Goal: Task Accomplishment & Management: Manage account settings

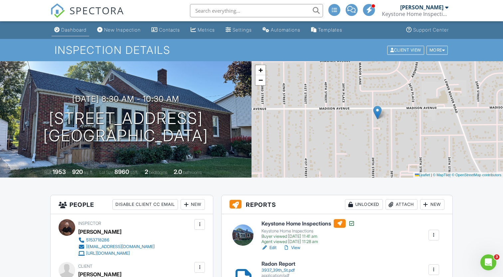
click at [68, 24] on link "Dashboard" at bounding box center [71, 30] width 38 height 12
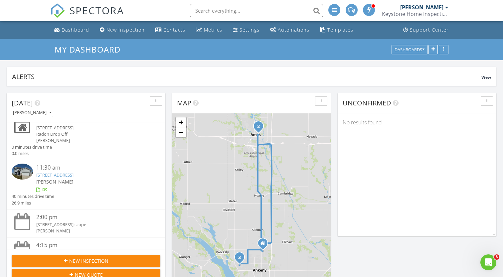
scroll to position [73, 0]
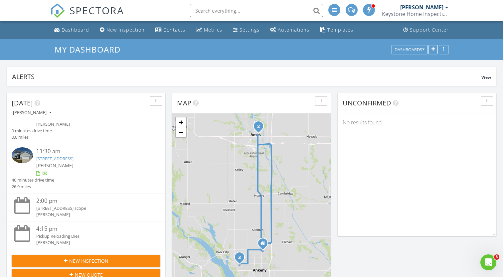
click at [73, 159] on link "4902 NW 15th St, Ankeny, IA 50023" at bounding box center [54, 159] width 37 height 6
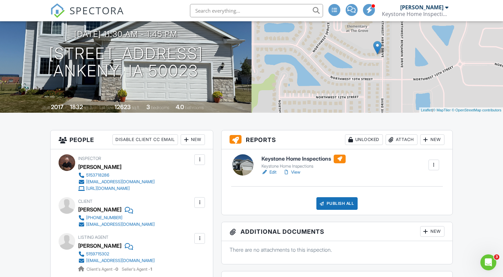
scroll to position [51, 0]
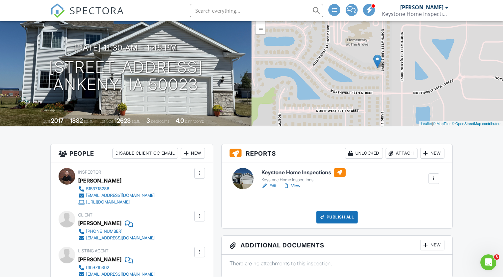
click at [197, 154] on div "New" at bounding box center [193, 153] width 24 height 11
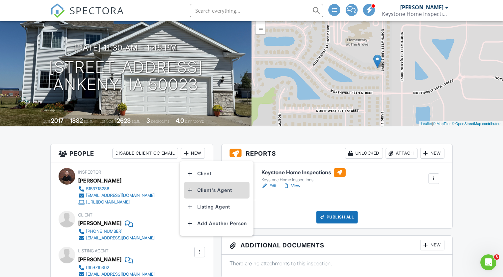
click at [216, 194] on li "Client's Agent" at bounding box center [216, 190] width 65 height 17
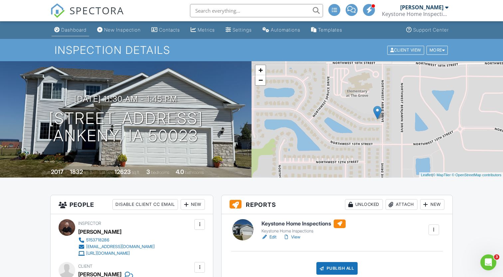
click at [72, 29] on div "Dashboard" at bounding box center [73, 30] width 25 height 6
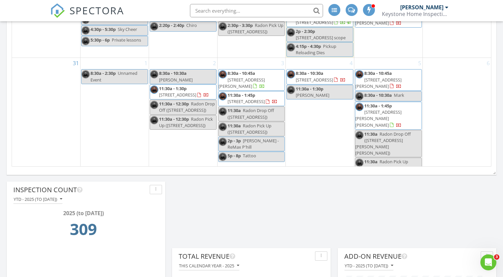
scroll to position [435, 0]
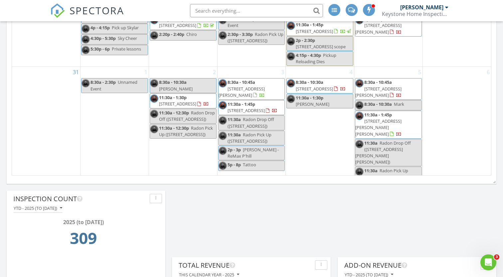
click at [333, 92] on span "1099 NE 64th Ave, Des Moines 50313" at bounding box center [314, 89] width 37 height 6
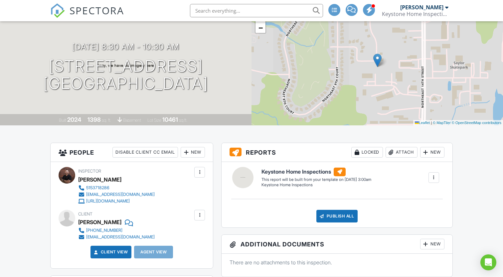
scroll to position [24, 0]
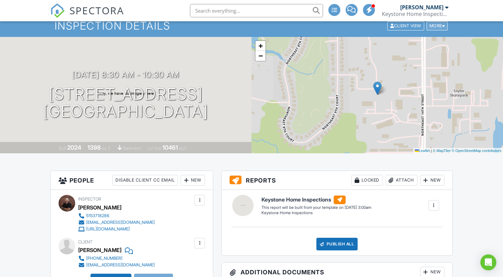
click at [441, 24] on div "More" at bounding box center [437, 25] width 22 height 9
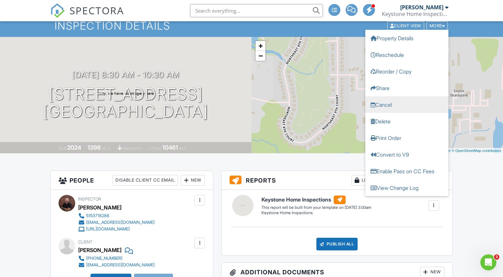
scroll to position [0, 0]
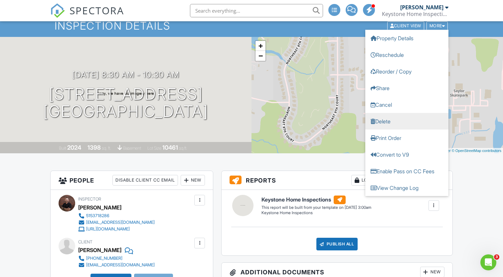
click at [393, 122] on link "Delete" at bounding box center [406, 121] width 83 height 17
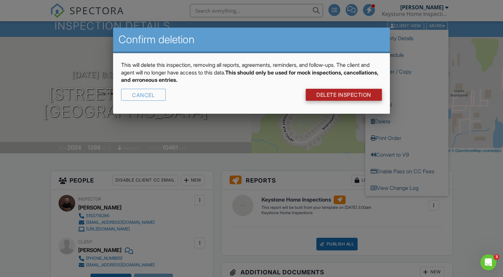
click at [335, 93] on link "DELETE Inspection" at bounding box center [344, 95] width 76 height 12
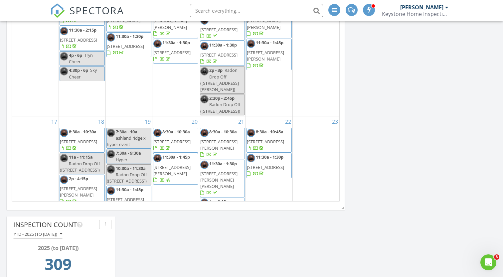
scroll to position [905, 503]
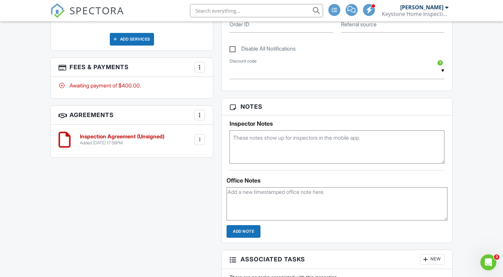
scroll to position [348, 0]
